Goal: Find specific page/section: Find specific page/section

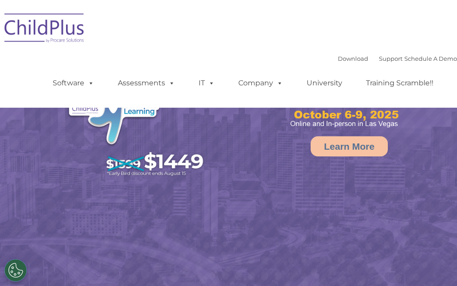
select select "MEDIUM"
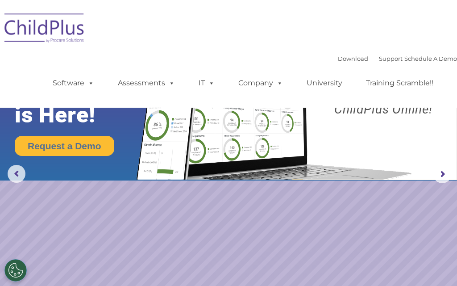
click at [148, 80] on link "Assessments" at bounding box center [146, 83] width 75 height 18
click at [374, 214] on rs-slide "Request a Demo The Future of ChildPlus is Here! Boost your productivity and str…" at bounding box center [228, 174] width 457 height 348
